Goal: Transaction & Acquisition: Purchase product/service

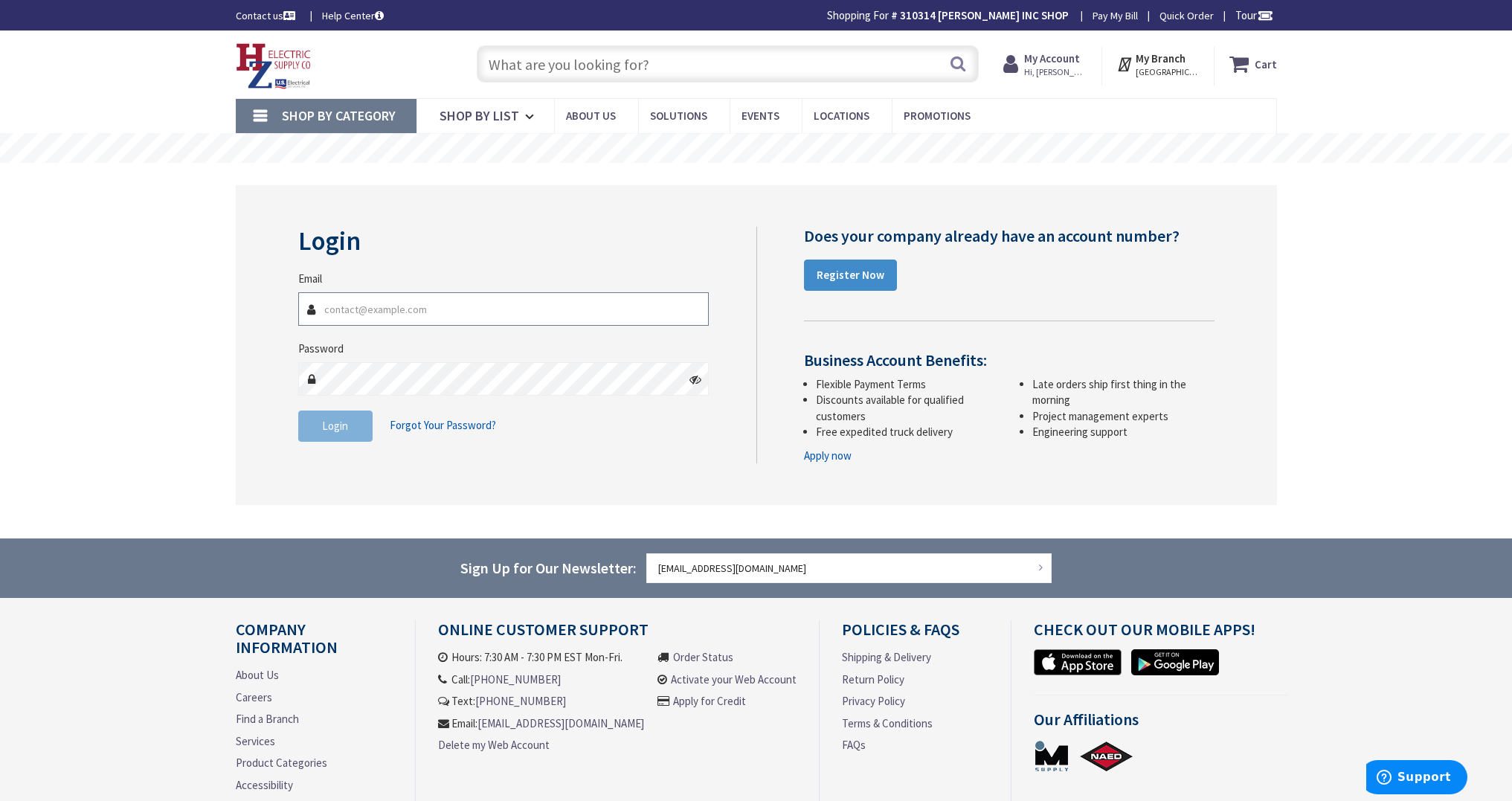
type input "[EMAIL_ADDRESS][DOMAIN_NAME]"
click at [361, 430] on button "Login" at bounding box center [335, 426] width 75 height 32
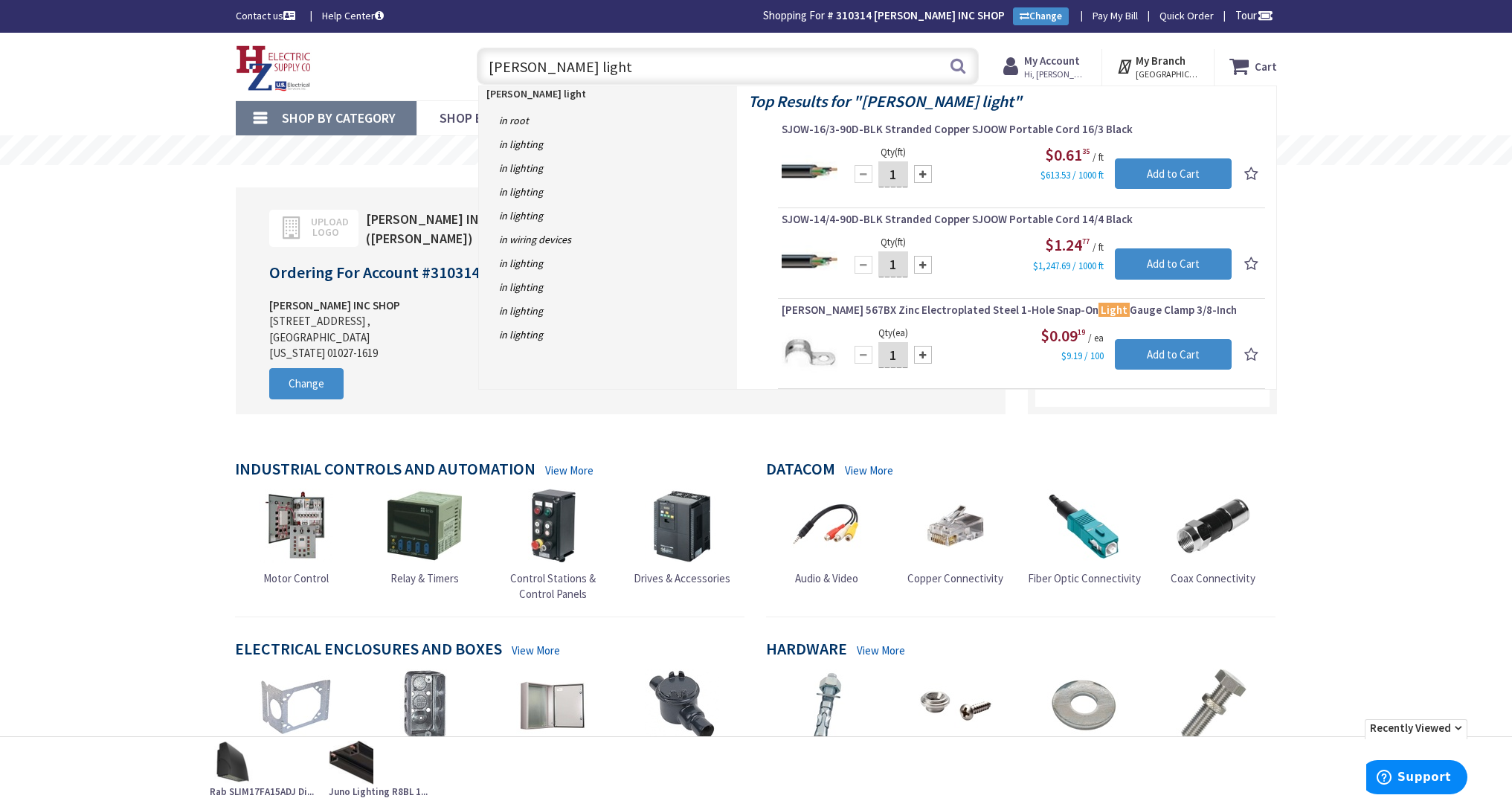
click at [583, 70] on input "[PERSON_NAME] light" at bounding box center [727, 66] width 502 height 37
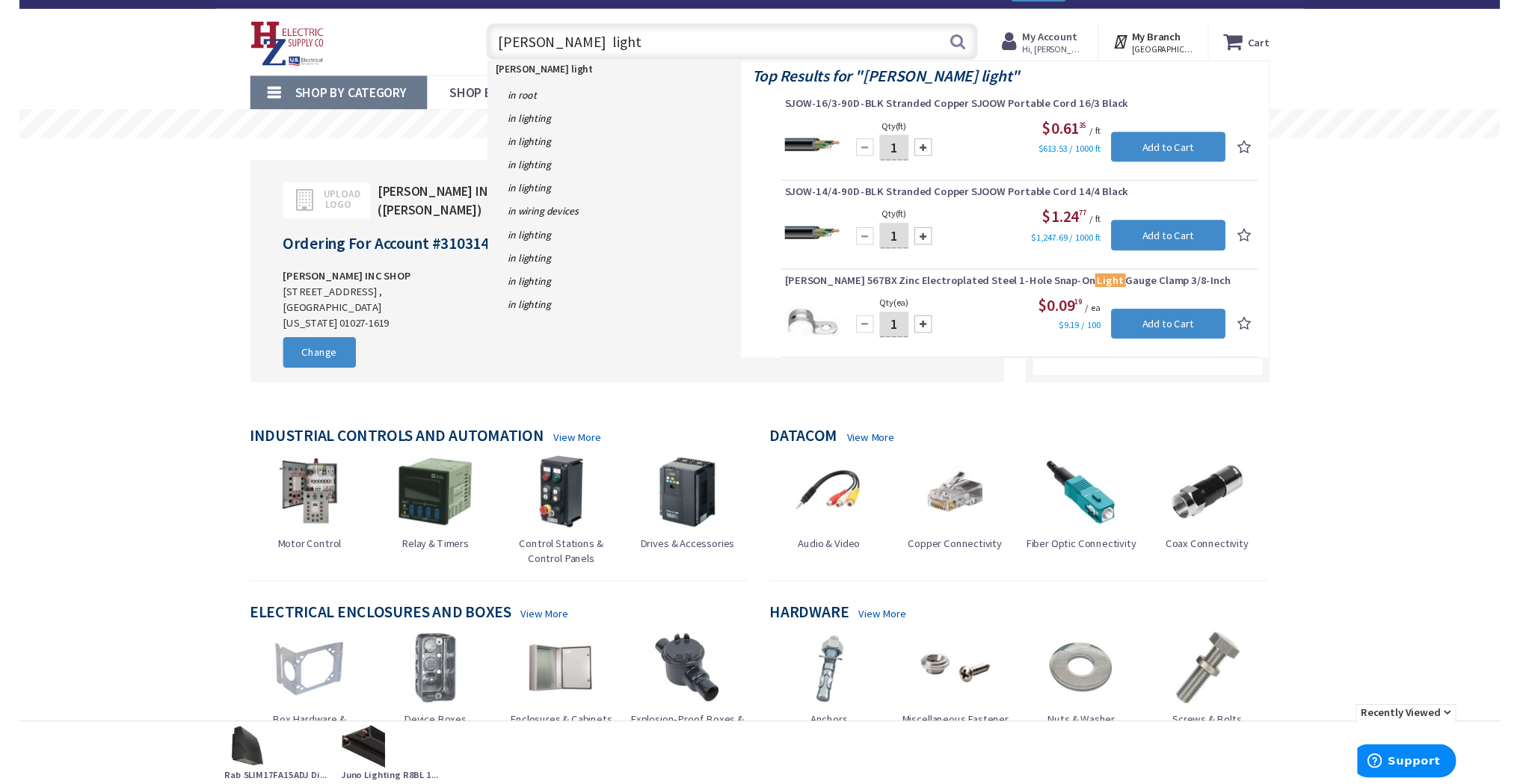
scroll to position [25, 0]
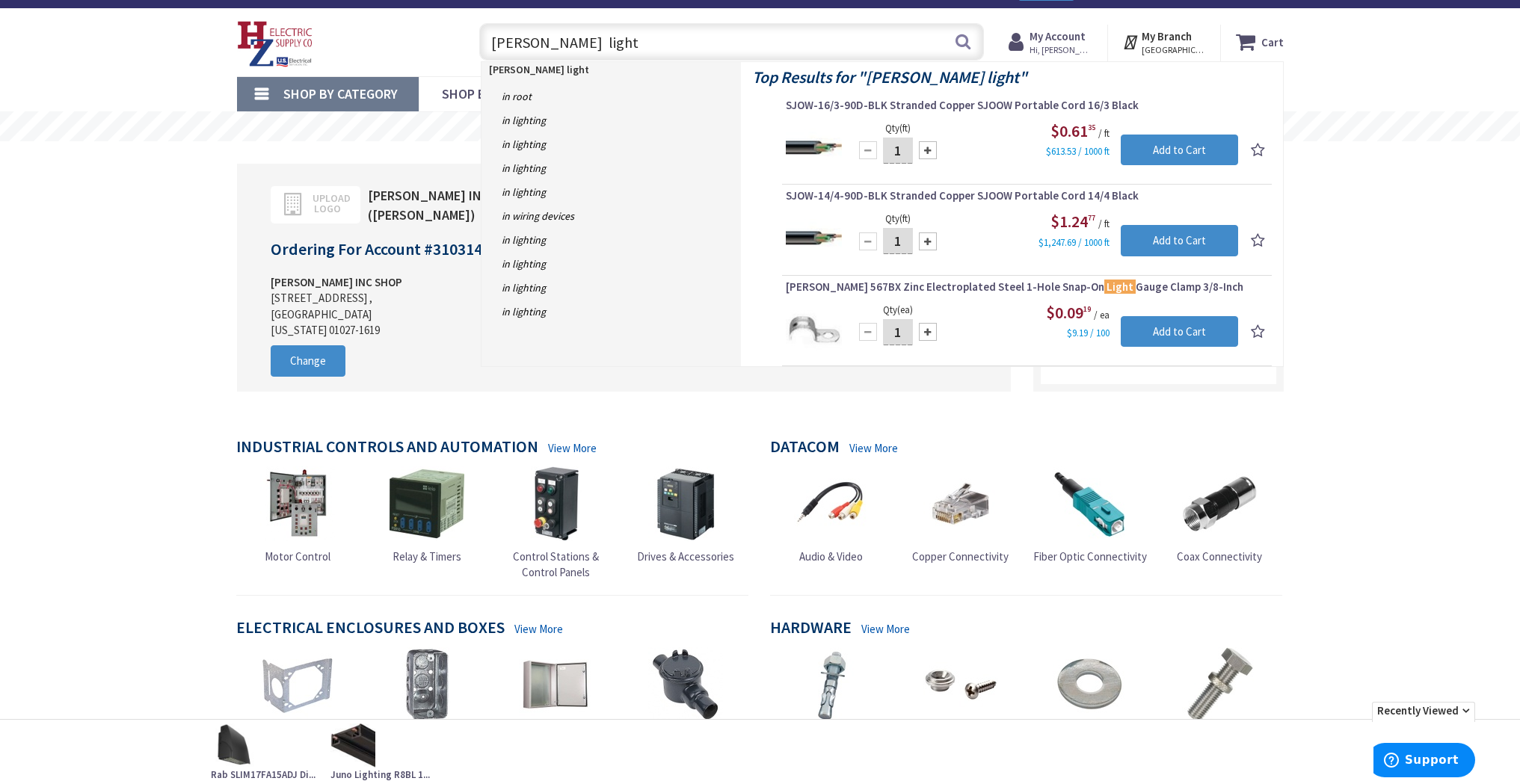
click at [631, 39] on input "[PERSON_NAME] light" at bounding box center [731, 42] width 505 height 37
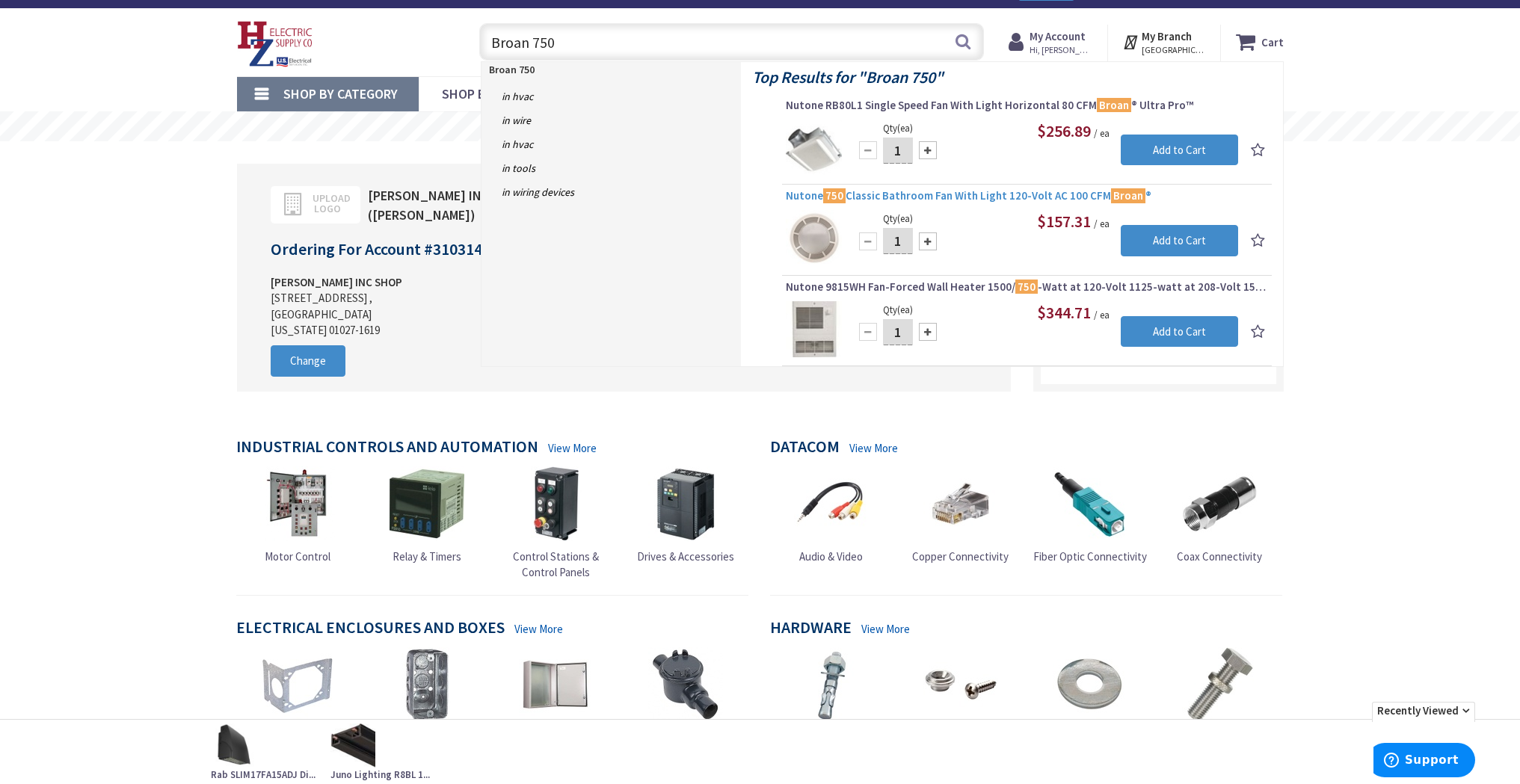
type input "Broan 750"
click at [989, 195] on span "Nutone 750 Classic Bathroom Fan With Light 120-Volt AC 100 CFM Broan ®" at bounding box center [1027, 195] width 482 height 15
